Goal: Book appointment/travel/reservation

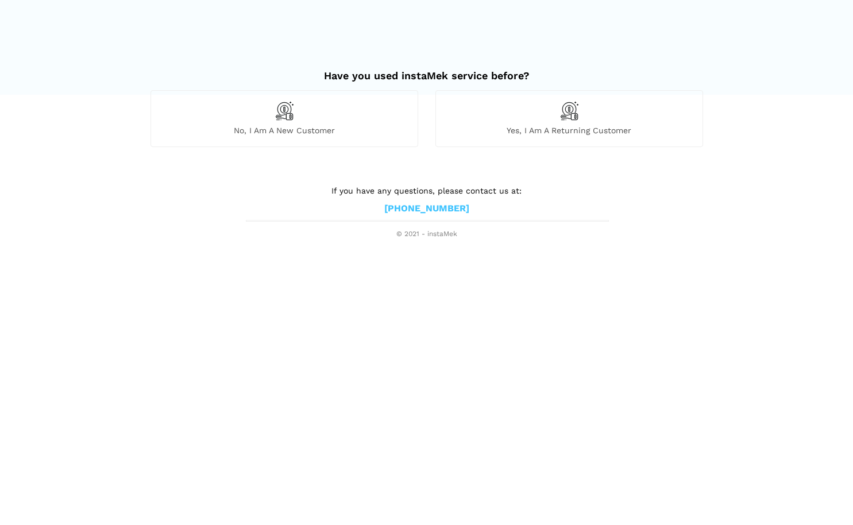
click at [289, 110] on img at bounding box center [284, 111] width 20 height 20
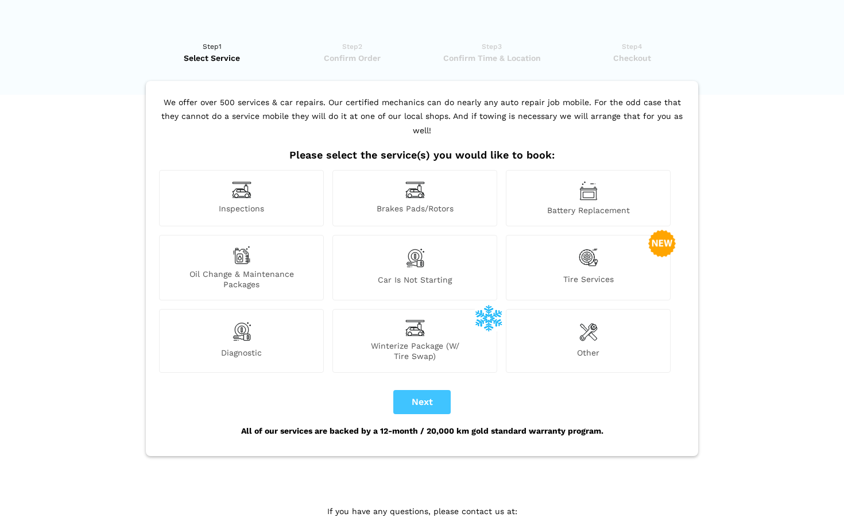
click at [241, 181] on img at bounding box center [242, 190] width 20 height 18
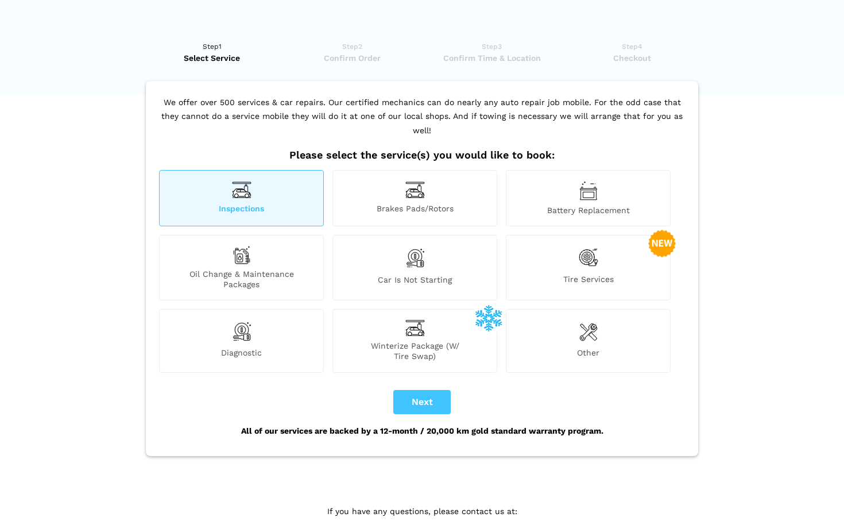
click at [258, 203] on span "Inspections" at bounding box center [242, 209] width 164 height 12
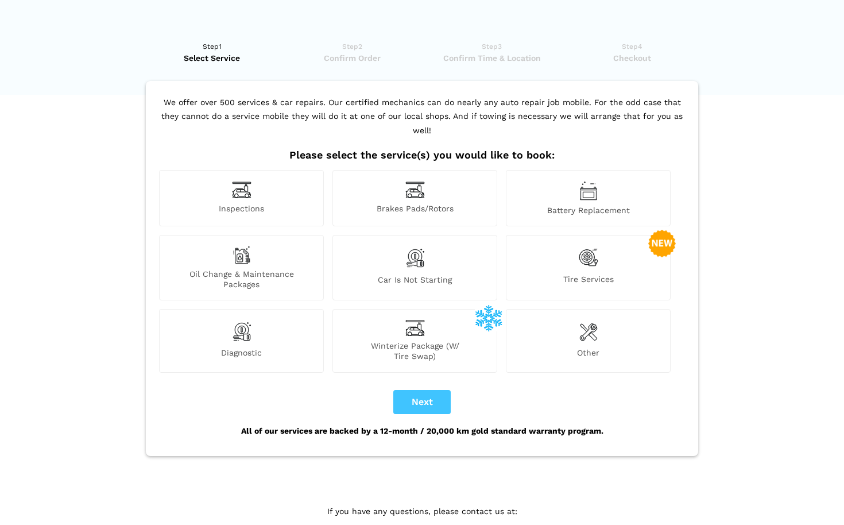
click at [247, 181] on img at bounding box center [242, 190] width 20 height 18
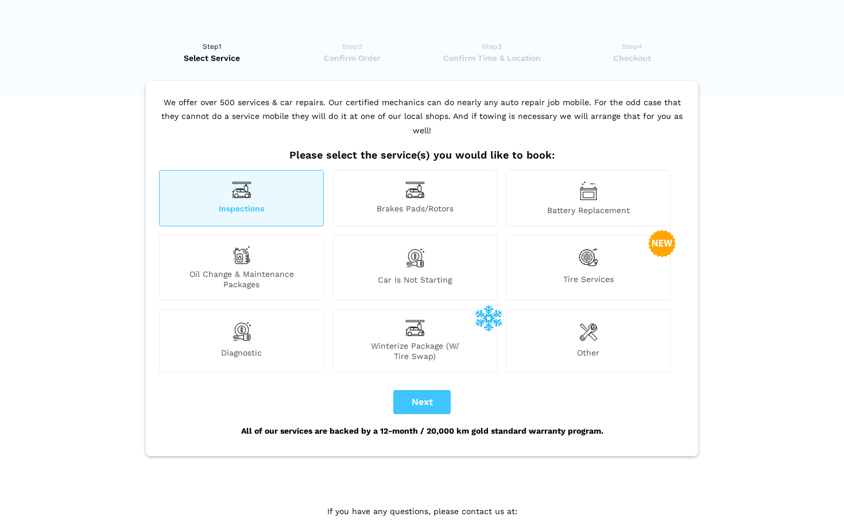
click at [422, 390] on button "Next" at bounding box center [421, 402] width 57 height 24
checkbox input "true"
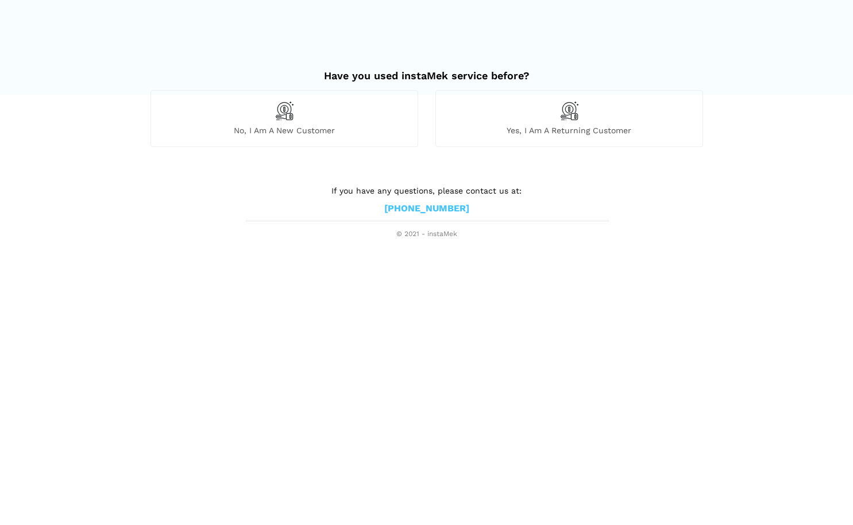
click at [281, 107] on img at bounding box center [284, 111] width 20 height 20
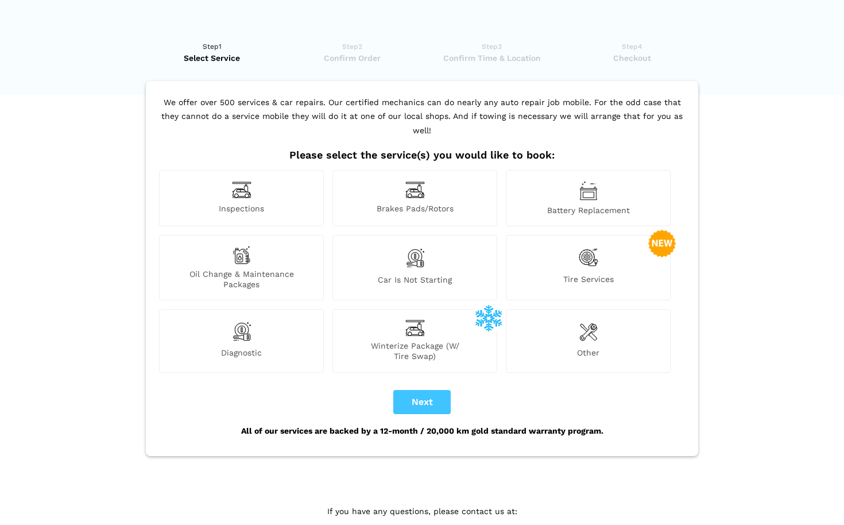
click at [237, 181] on img at bounding box center [242, 190] width 20 height 18
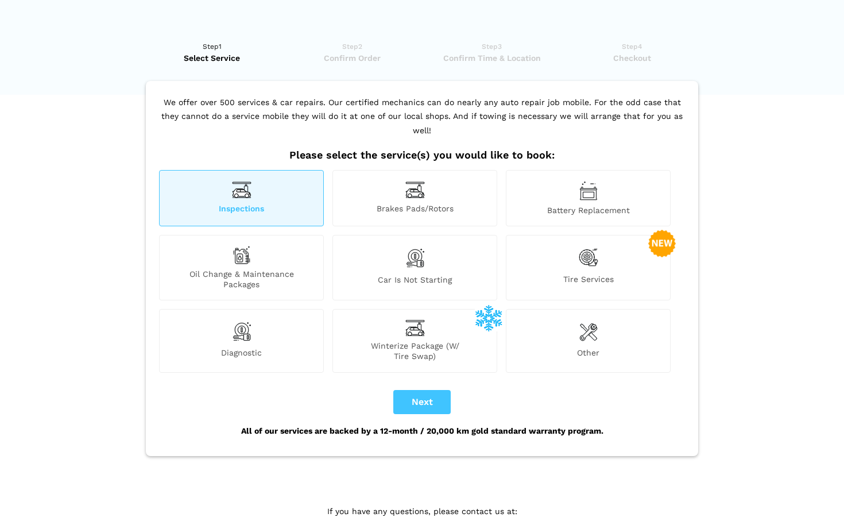
click at [420, 390] on button "Next" at bounding box center [421, 402] width 57 height 24
checkbox input "true"
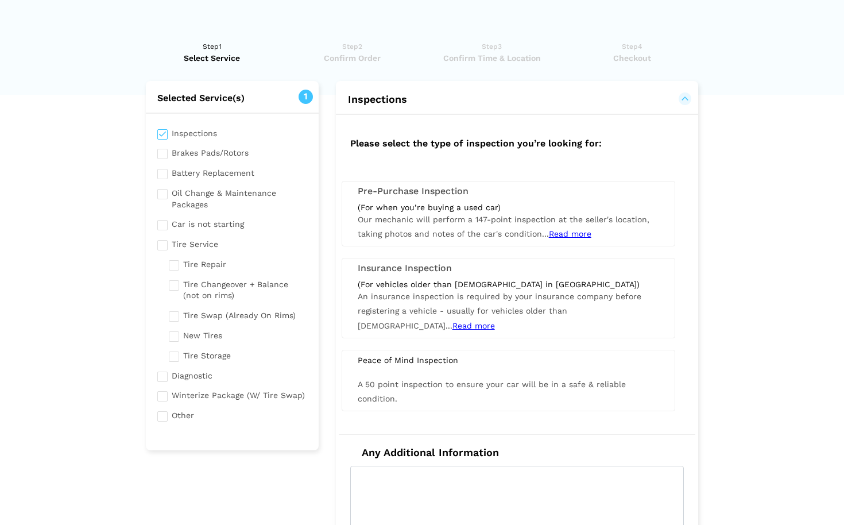
click at [571, 233] on span "Read more" at bounding box center [570, 233] width 42 height 9
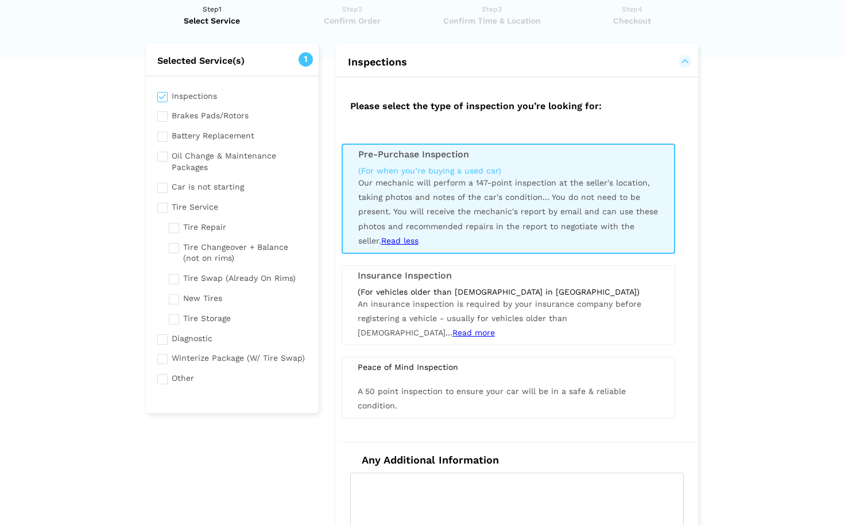
scroll to position [303, 0]
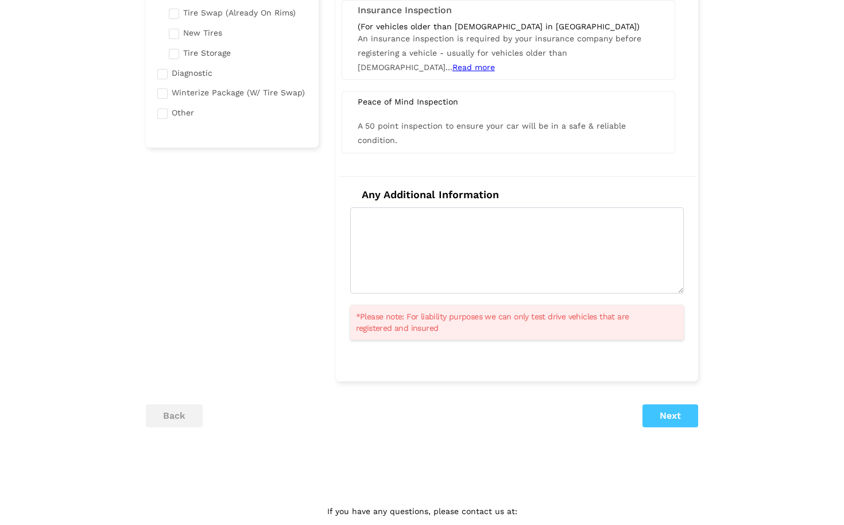
click at [683, 408] on button "Next" at bounding box center [671, 415] width 56 height 23
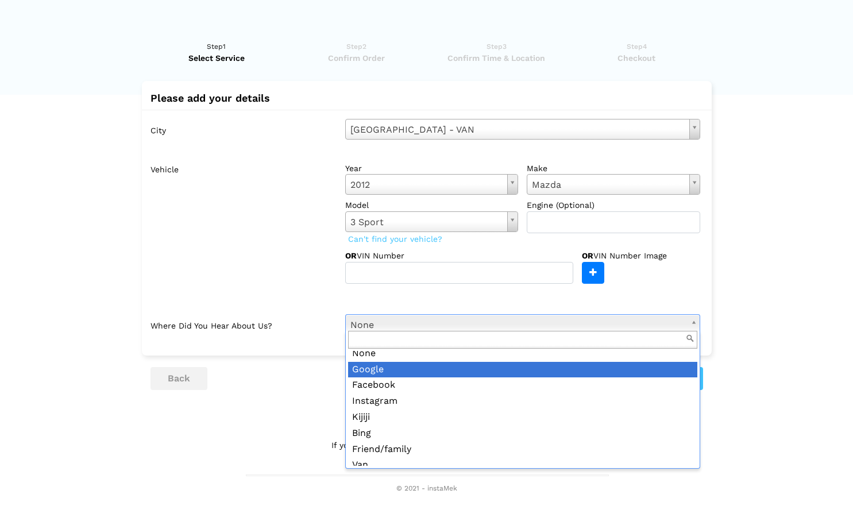
scroll to position [0, 0]
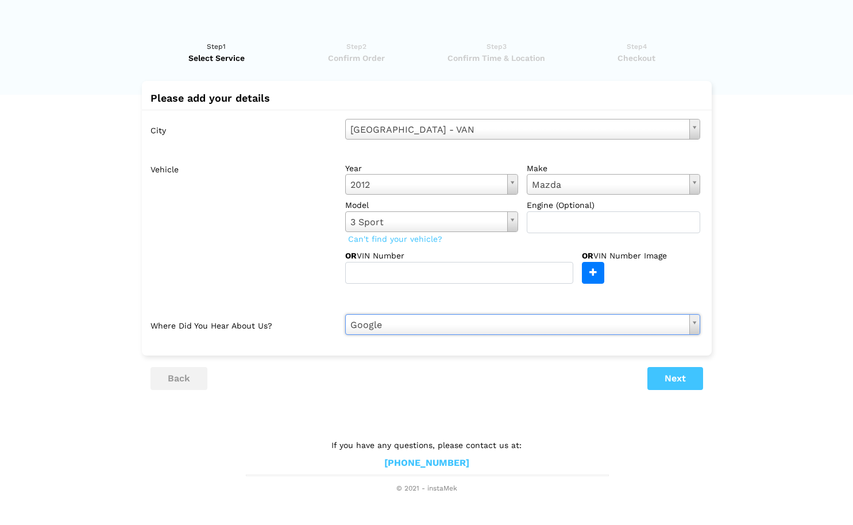
click at [683, 377] on button "Next" at bounding box center [675, 378] width 56 height 23
